Goal: Task Accomplishment & Management: Use online tool/utility

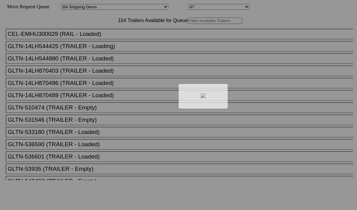
select select "526"
select select "8066"
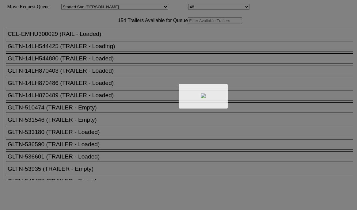
click at [105, 32] on div at bounding box center [178, 105] width 357 height 210
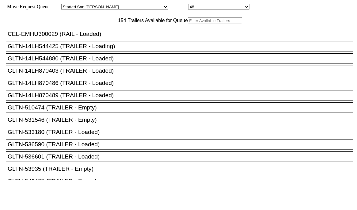
click at [188, 24] on input "text" at bounding box center [215, 20] width 54 height 6
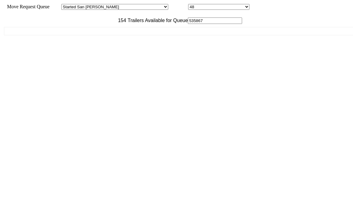
click at [94, 69] on div "CEL-EMHU300029 (RAIL - Loaded) GLTN-14LH544425 (TRAILER - Loading) GLTN-14LH544…" at bounding box center [178, 102] width 349 height 156
click at [188, 24] on input "535867" at bounding box center [215, 20] width 54 height 6
type input "5"
type input "535867"
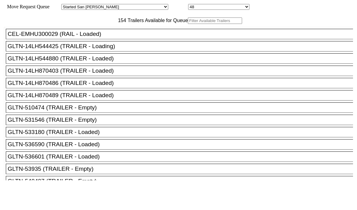
click at [188, 24] on input "text" at bounding box center [215, 20] width 54 height 6
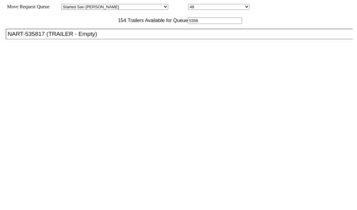
type input "53567"
